Goal: Browse casually

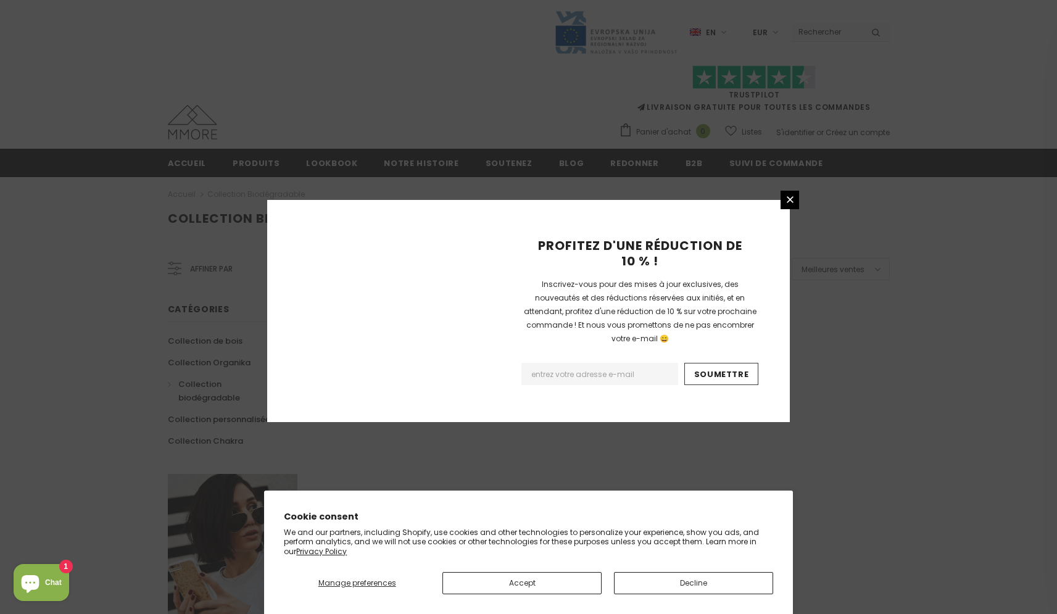
scroll to position [680, 0]
